Goal: Task Accomplishment & Management: Manage account settings

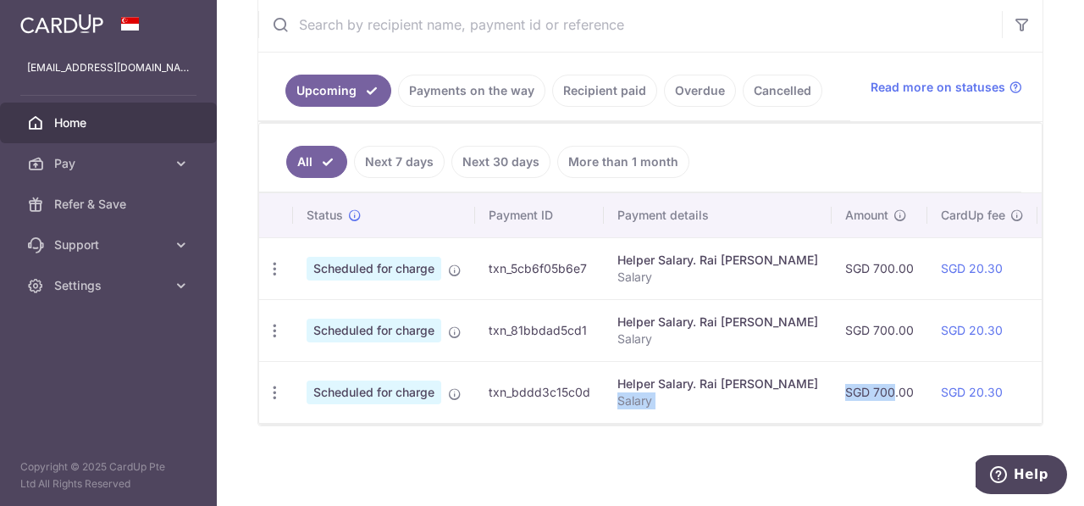
drag, startPoint x: 754, startPoint y: 414, endPoint x: 837, endPoint y: 414, distance: 83.0
click at [837, 414] on tr "Update payment Cancel payment Scheduled for charge txn_bddd3c15c0d Helper Salar…" at bounding box center [869, 392] width 1221 height 62
click at [271, 267] on icon "button" at bounding box center [275, 269] width 18 height 18
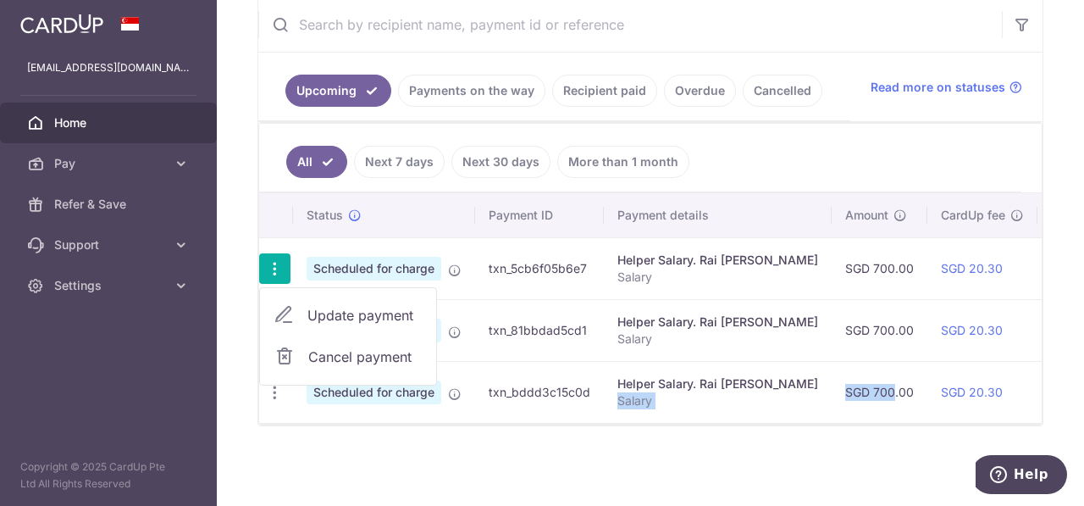
click at [331, 306] on span "Update payment" at bounding box center [365, 315] width 115 height 20
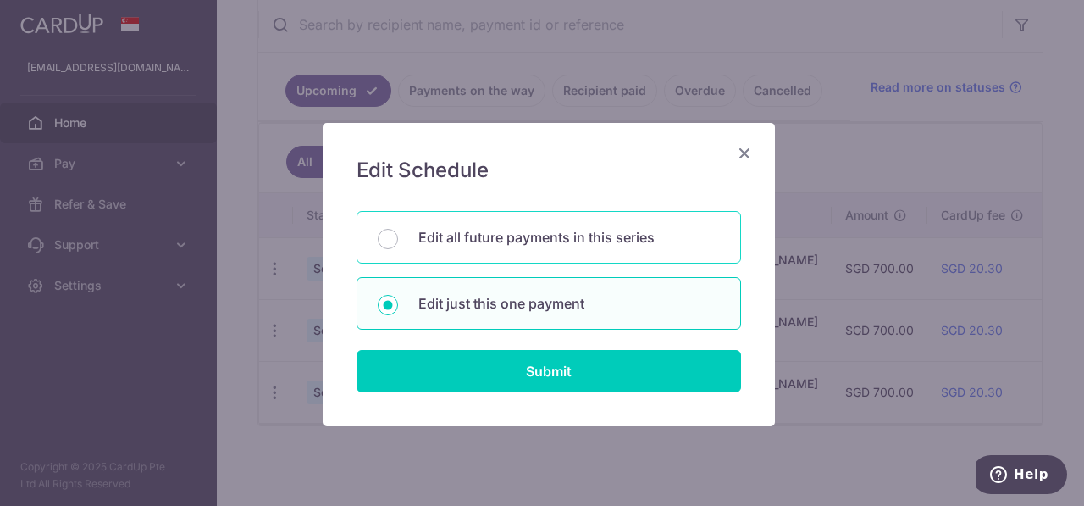
click at [437, 241] on p "Edit all future payments in this series" at bounding box center [570, 237] width 302 height 20
click at [398, 241] on input "Edit all future payments in this series" at bounding box center [388, 239] width 20 height 20
radio input "true"
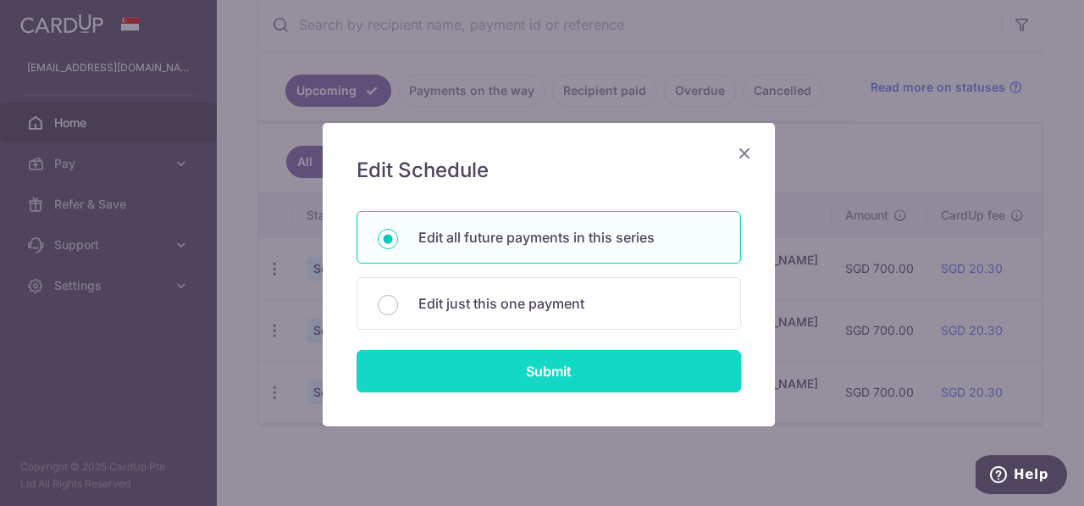
click at [508, 379] on input "Submit" at bounding box center [549, 371] width 385 height 42
radio input "true"
type input "700.00"
type input "Salary"
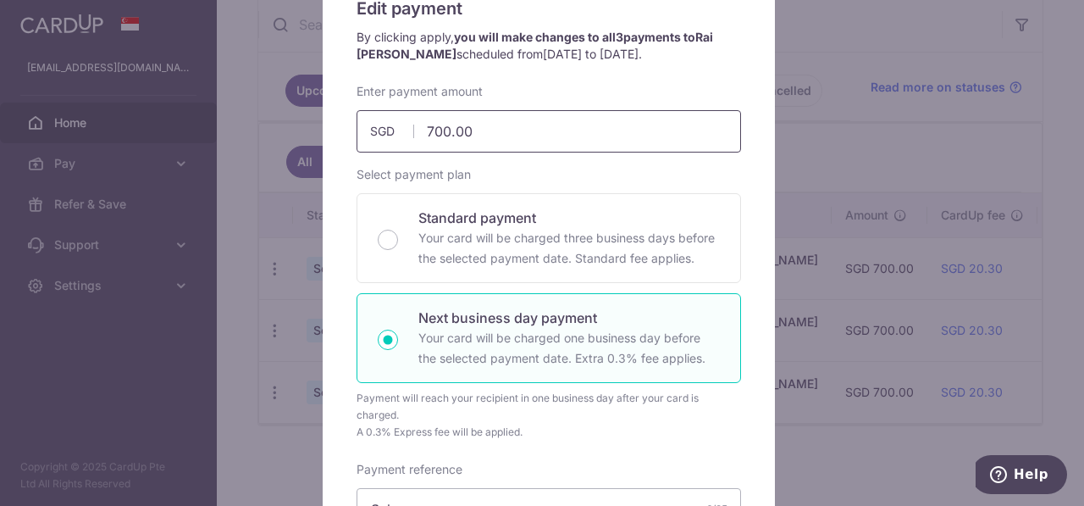
scroll to position [169, 0]
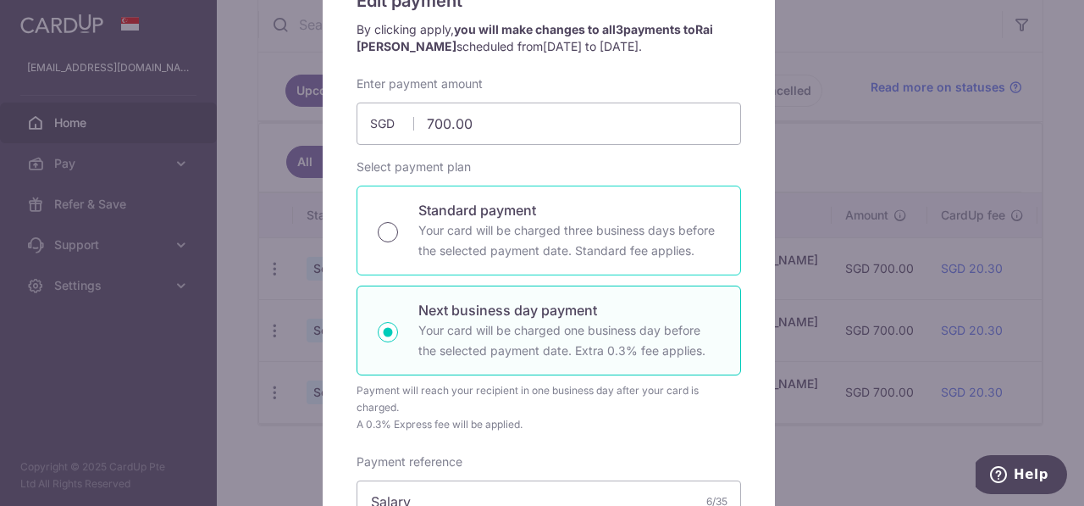
click at [383, 230] on input "Standard payment Your card will be charged three business days before the selec…" at bounding box center [388, 232] width 20 height 20
radio input "true"
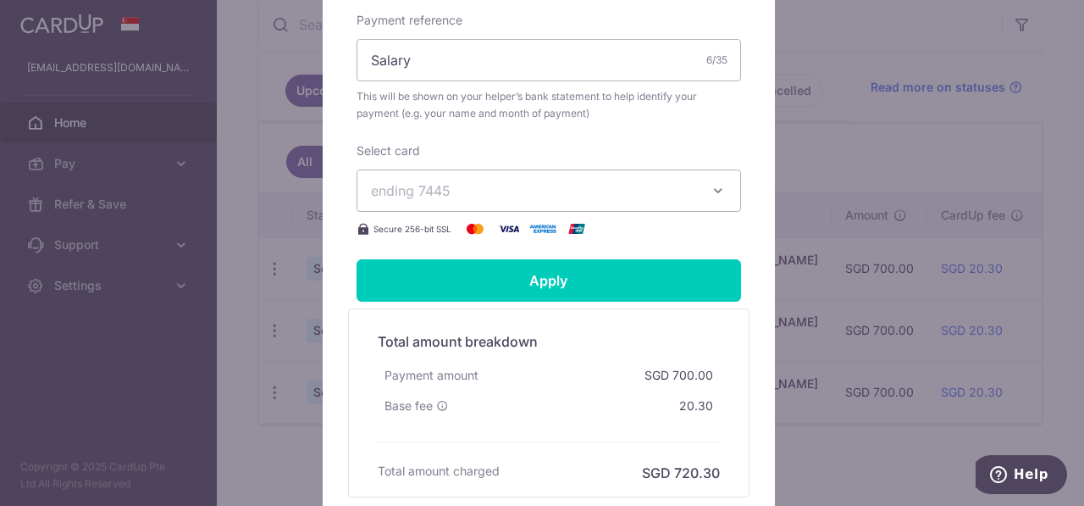
scroll to position [678, 0]
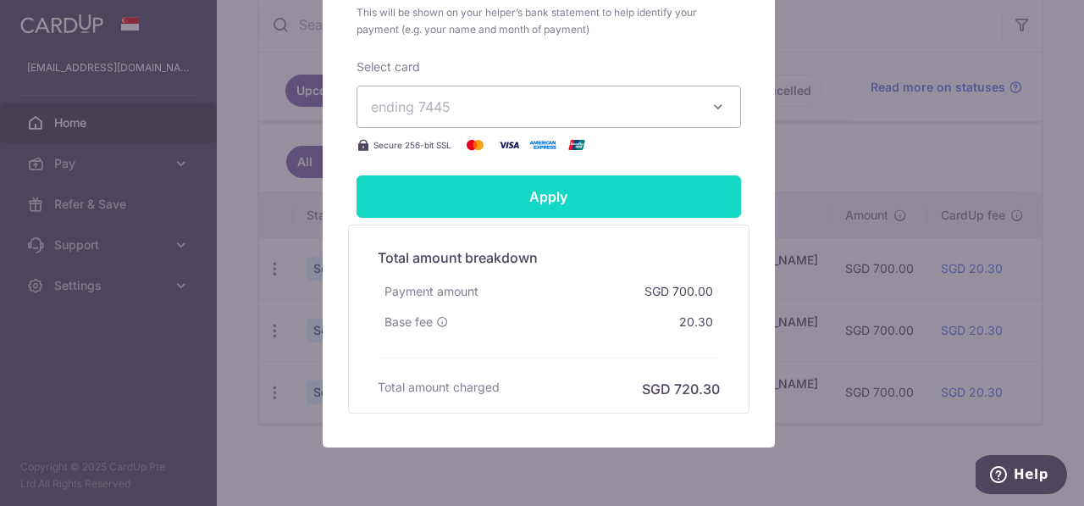
click at [609, 200] on input "Apply" at bounding box center [549, 196] width 385 height 42
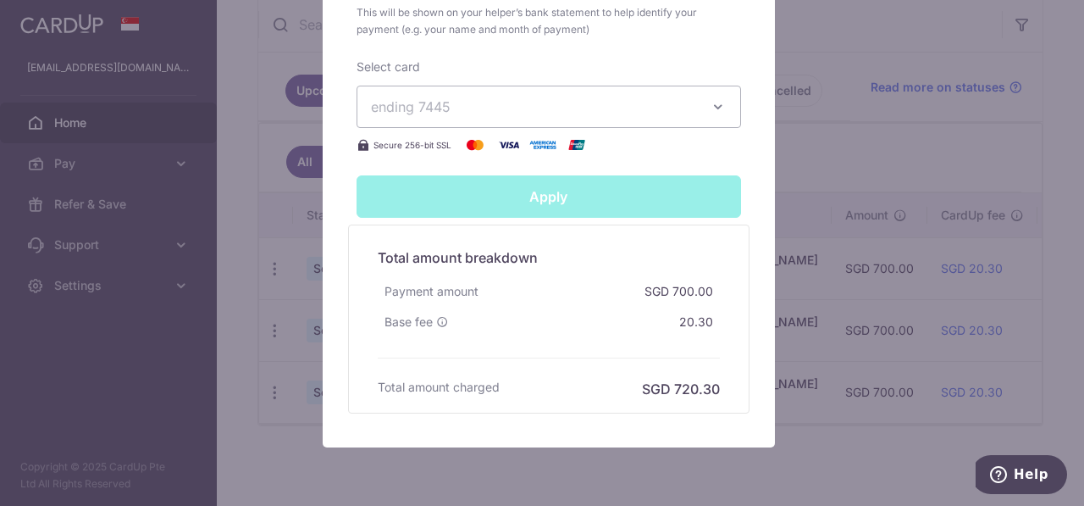
type input "Successfully Applied"
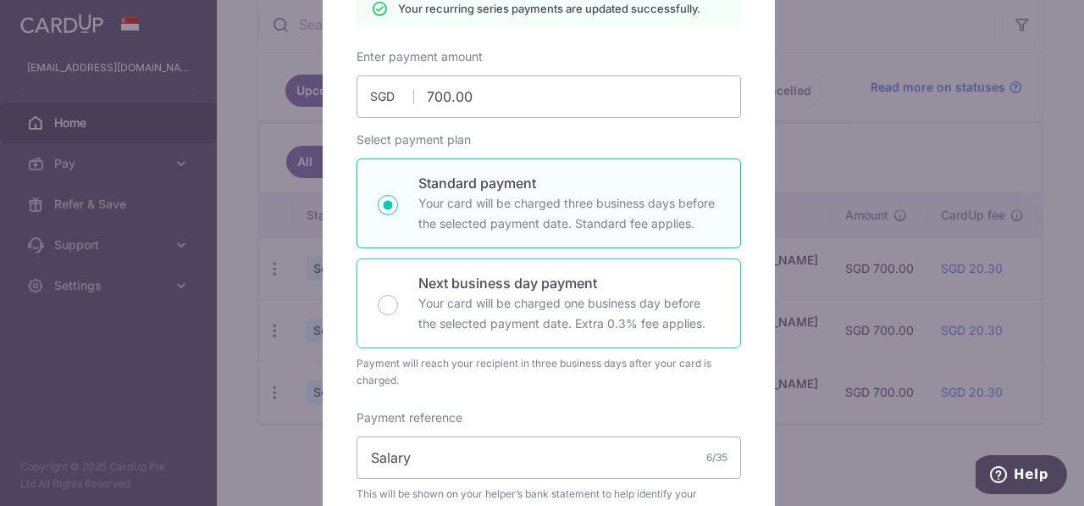
scroll to position [34, 0]
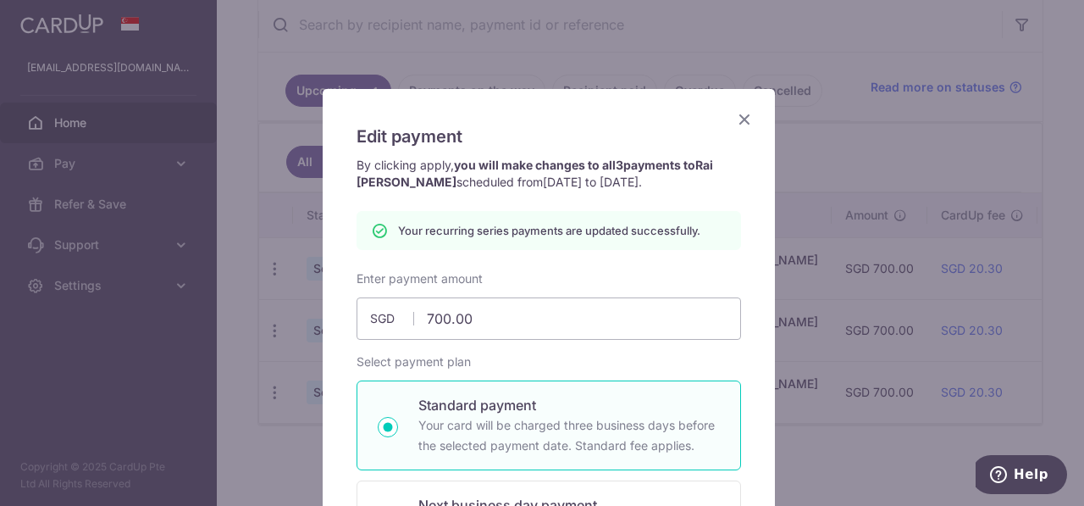
click at [735, 119] on icon "Close" at bounding box center [745, 118] width 20 height 21
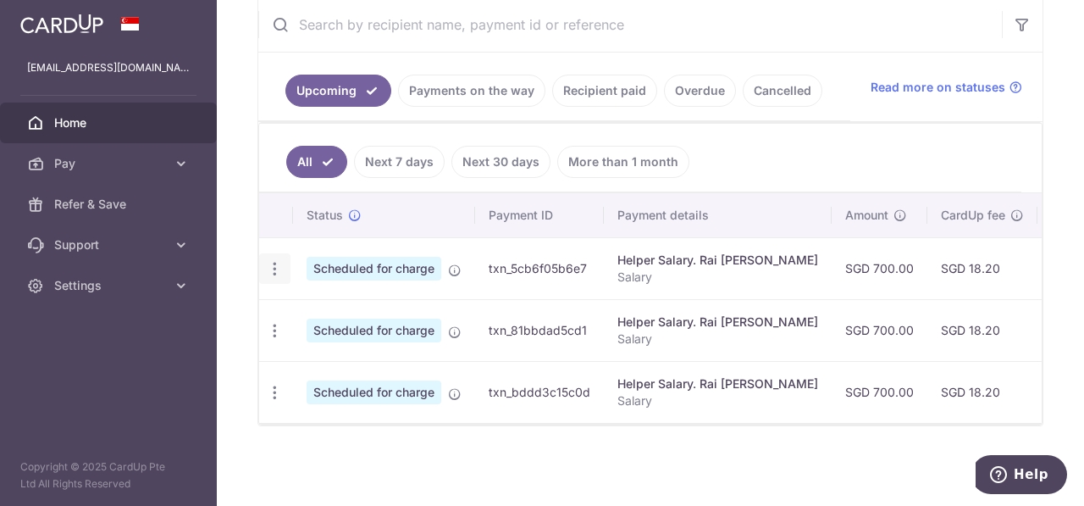
click at [273, 263] on icon "button" at bounding box center [275, 269] width 18 height 18
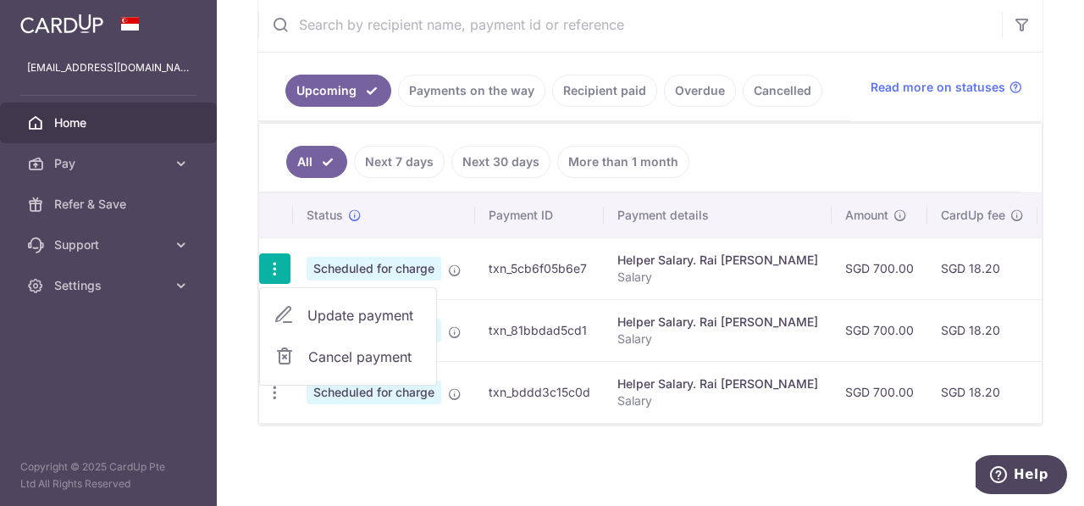
click at [109, 129] on span "Home" at bounding box center [110, 122] width 112 height 17
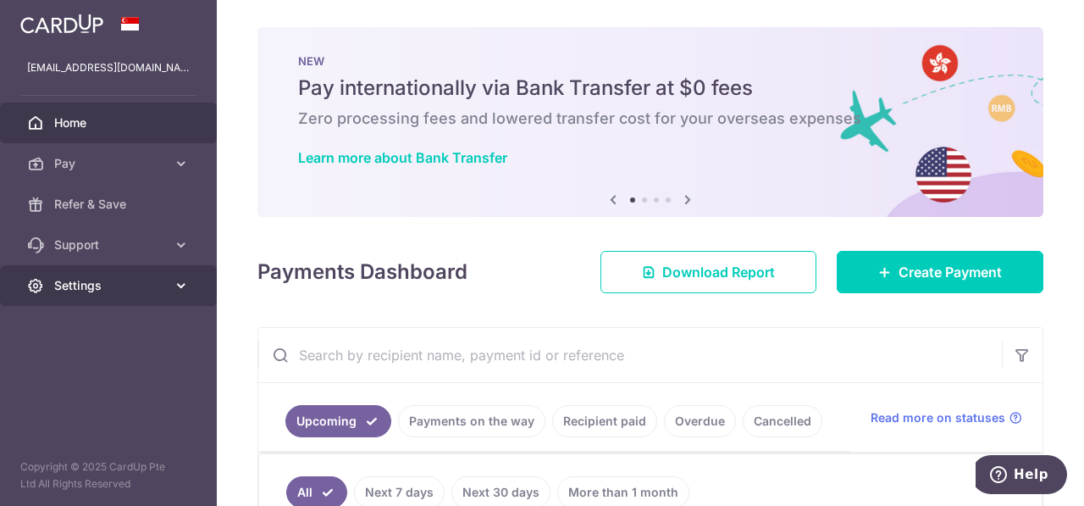
click at [140, 265] on link "Settings" at bounding box center [108, 285] width 217 height 41
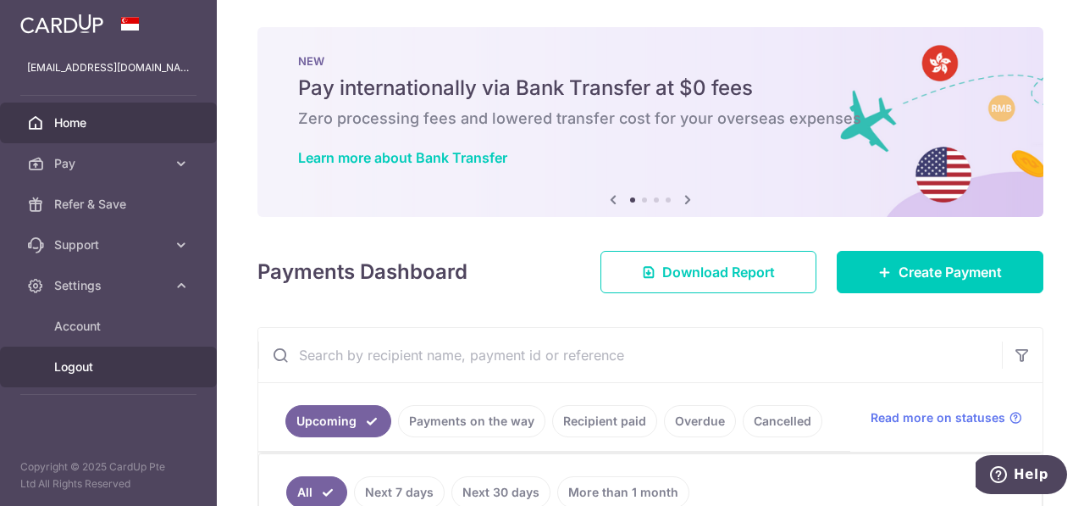
click at [85, 369] on span "Logout" at bounding box center [110, 366] width 112 height 17
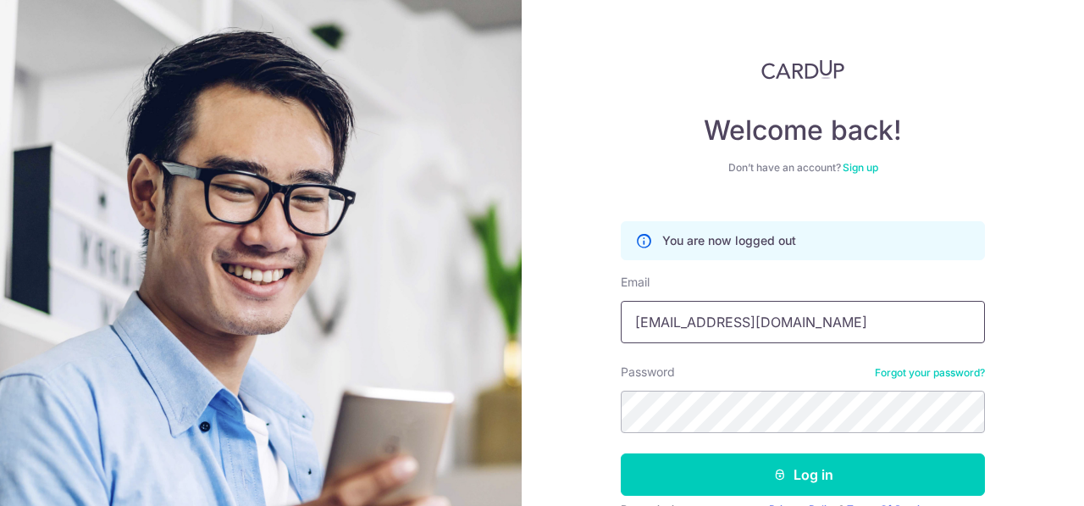
click at [739, 323] on input "[EMAIL_ADDRESS][DOMAIN_NAME]" at bounding box center [803, 322] width 364 height 42
type input "chauhan.neha911@gmail.com"
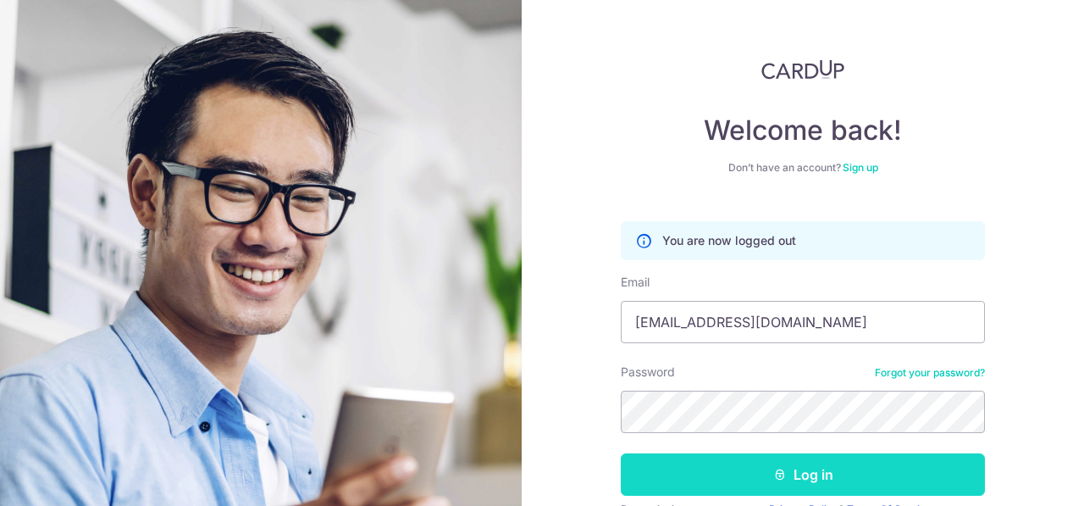
click at [756, 474] on button "Log in" at bounding box center [803, 474] width 364 height 42
